Goal: Browse casually

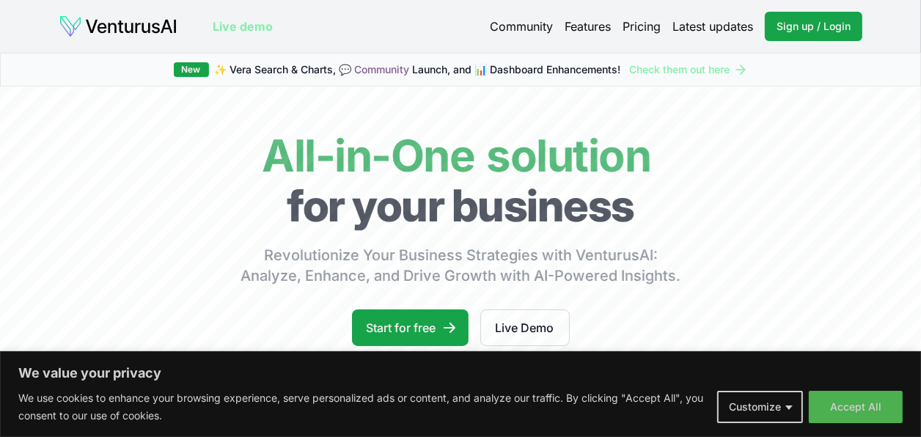
click at [850, 415] on button "Accept All" at bounding box center [856, 407] width 94 height 32
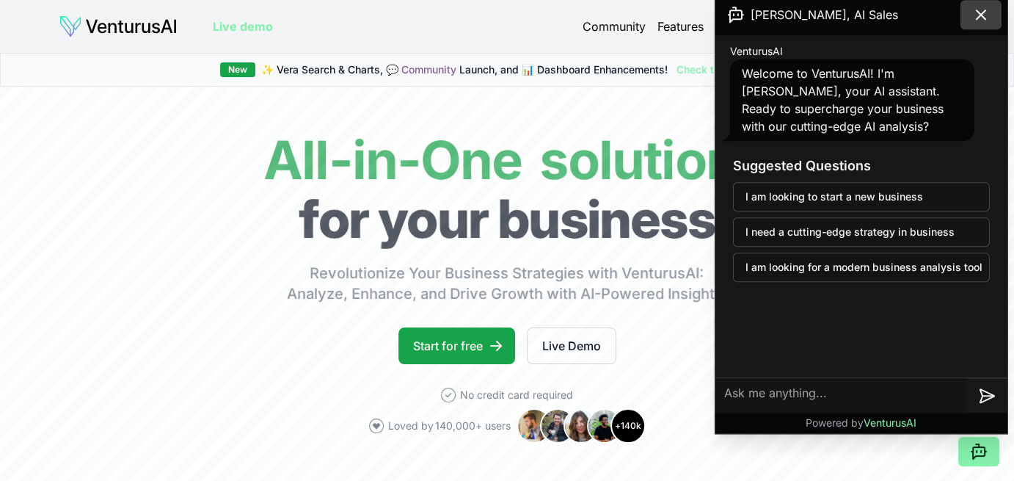
click at [921, 18] on icon at bounding box center [980, 14] width 9 height 9
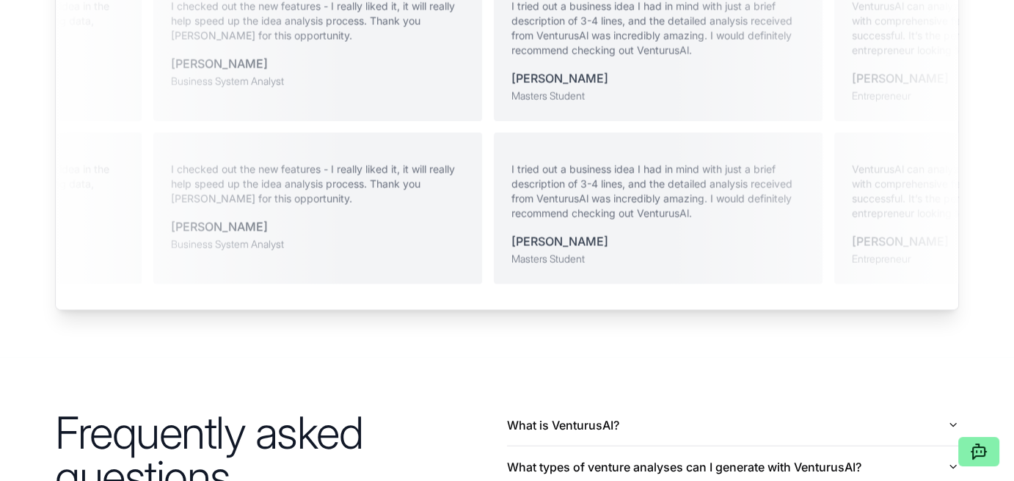
scroll to position [3167, 0]
